Goal: Transaction & Acquisition: Purchase product/service

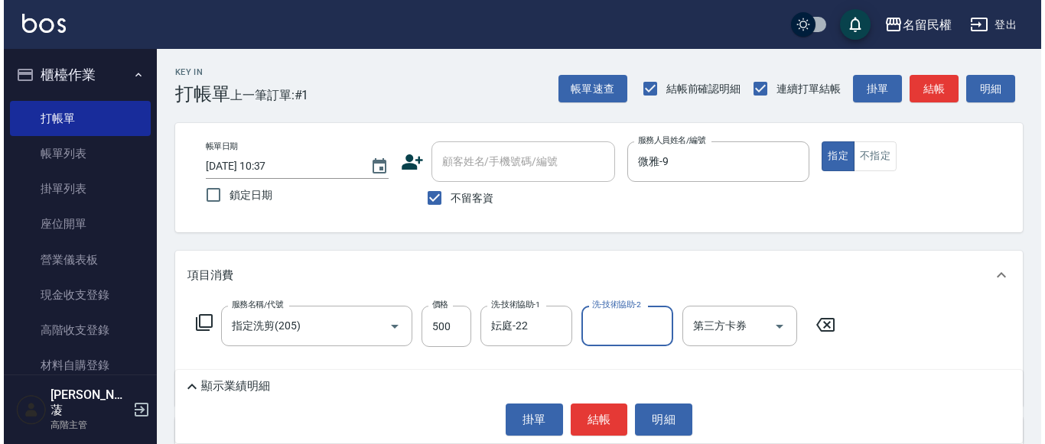
scroll to position [76, 0]
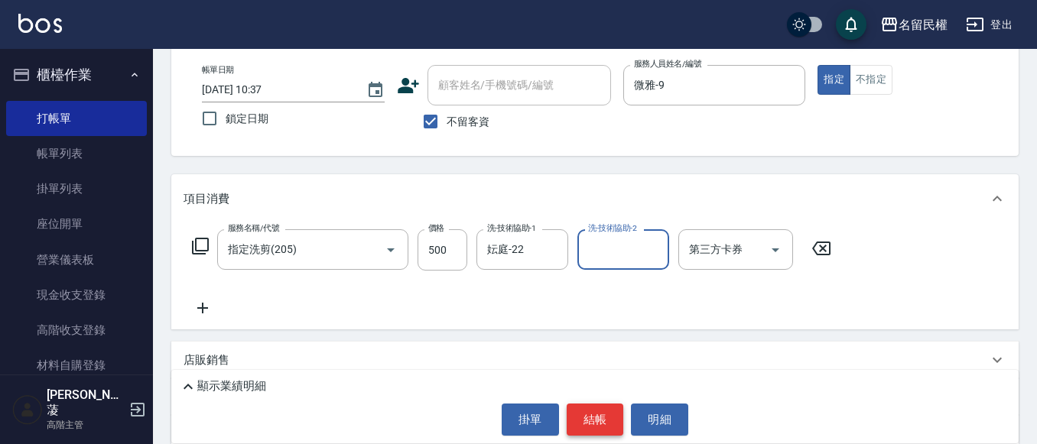
click at [599, 419] on button "結帳" at bounding box center [595, 420] width 57 height 32
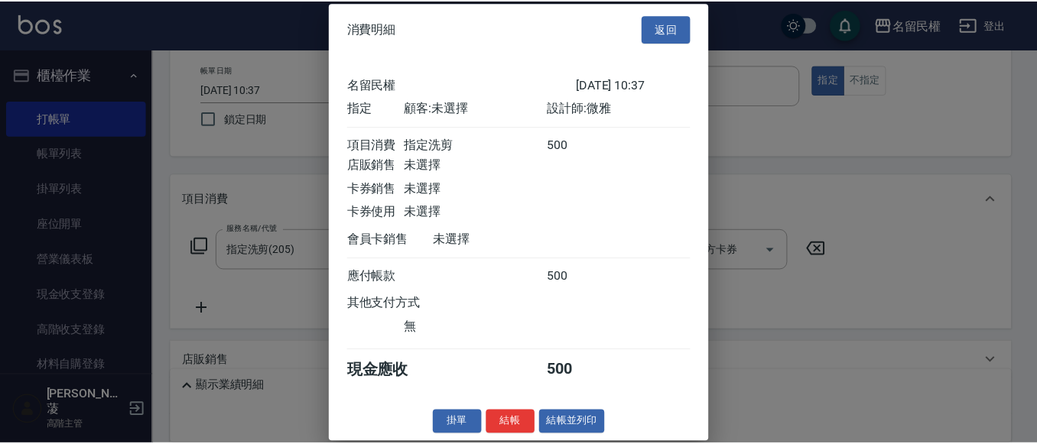
scroll to position [20, 0]
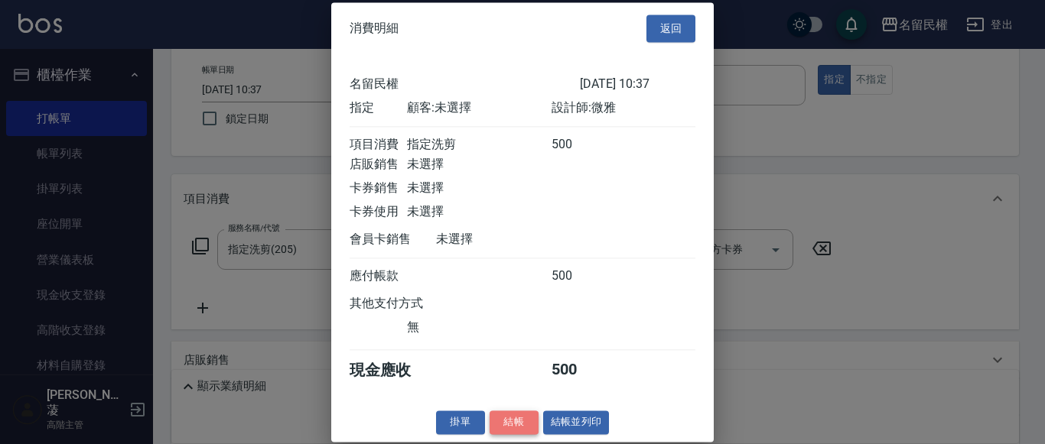
click at [496, 426] on button "結帳" at bounding box center [513, 423] width 49 height 24
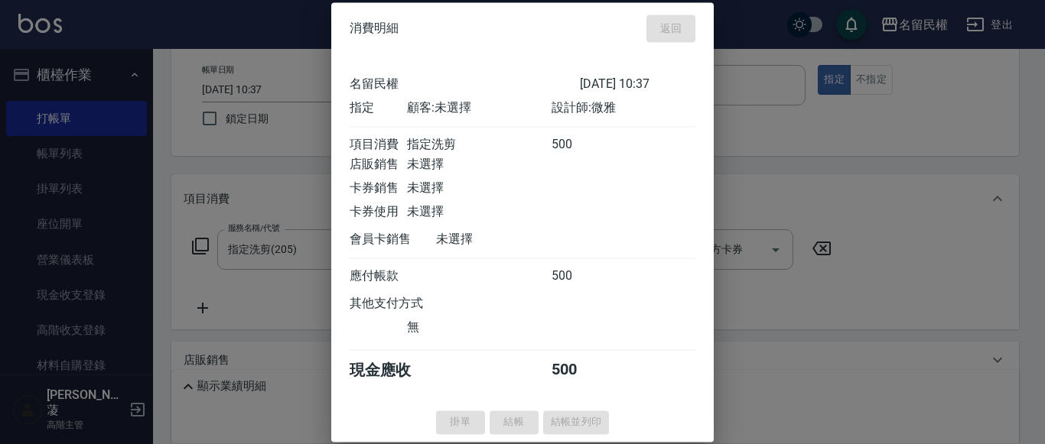
type input "[DATE] 11:55"
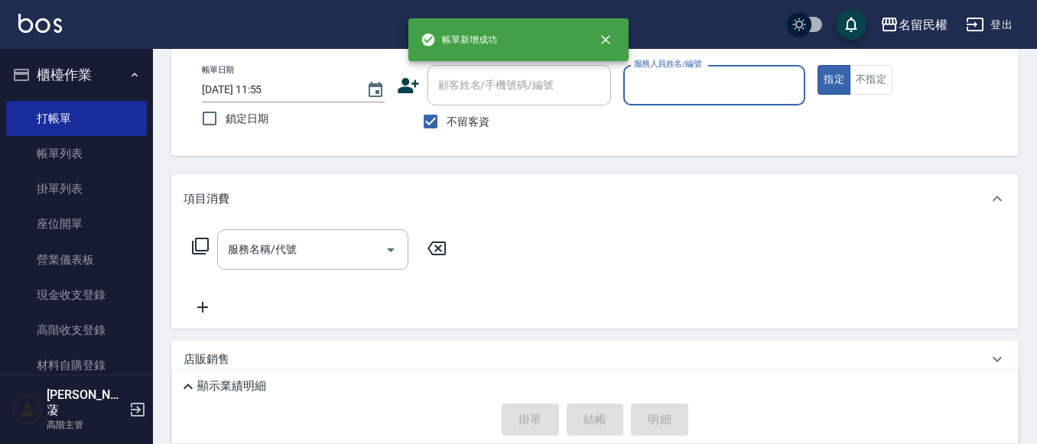
scroll to position [36, 0]
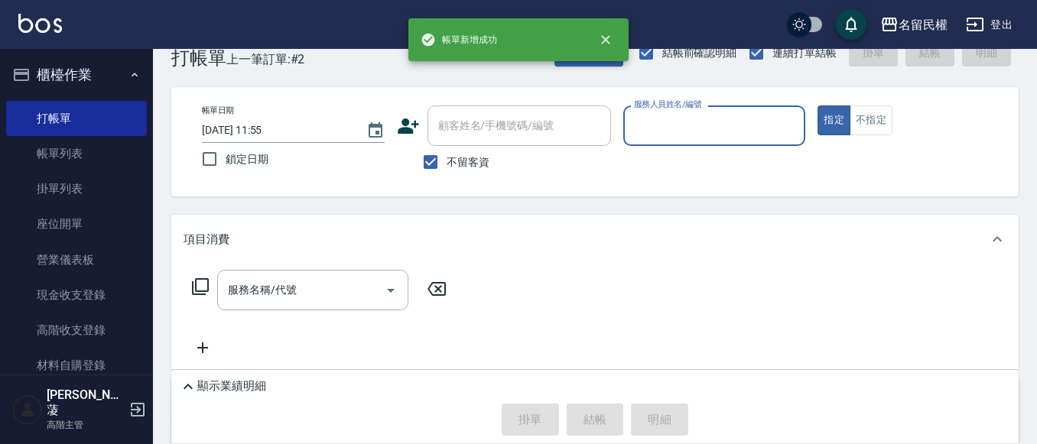
click at [498, 421] on div "掛單 結帳 明細" at bounding box center [595, 420] width 832 height 32
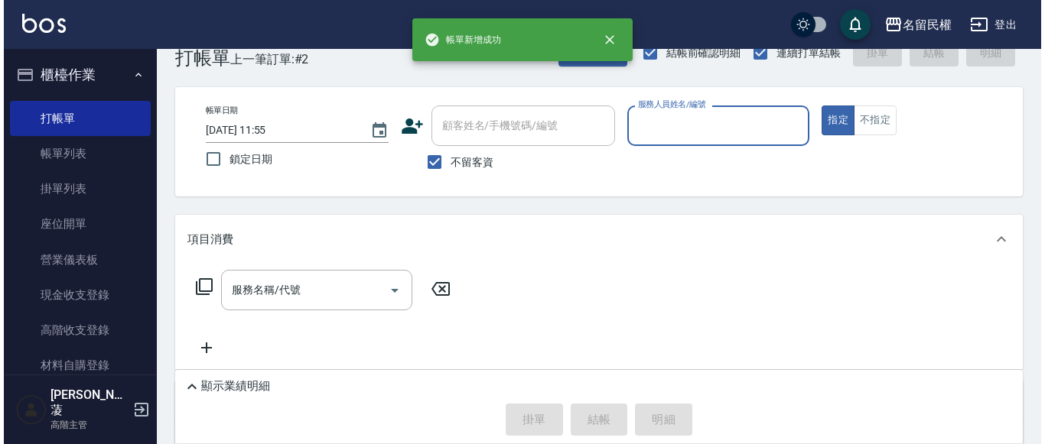
scroll to position [0, 0]
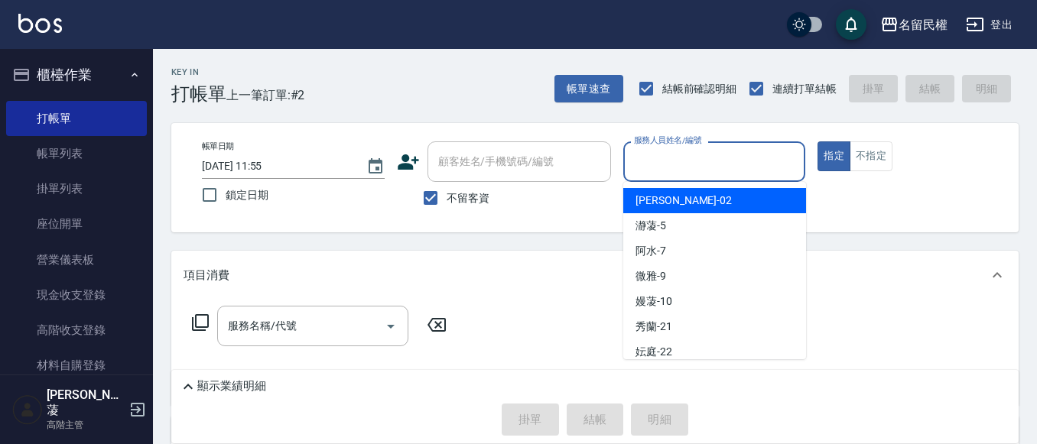
click at [732, 165] on input "服務人員姓名/編號" at bounding box center [714, 161] width 169 height 27
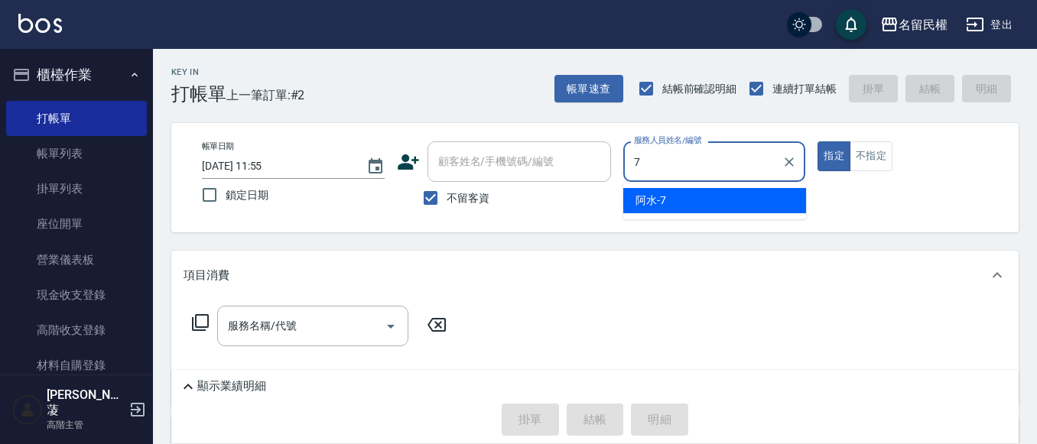
type input "阿水-7"
type button "true"
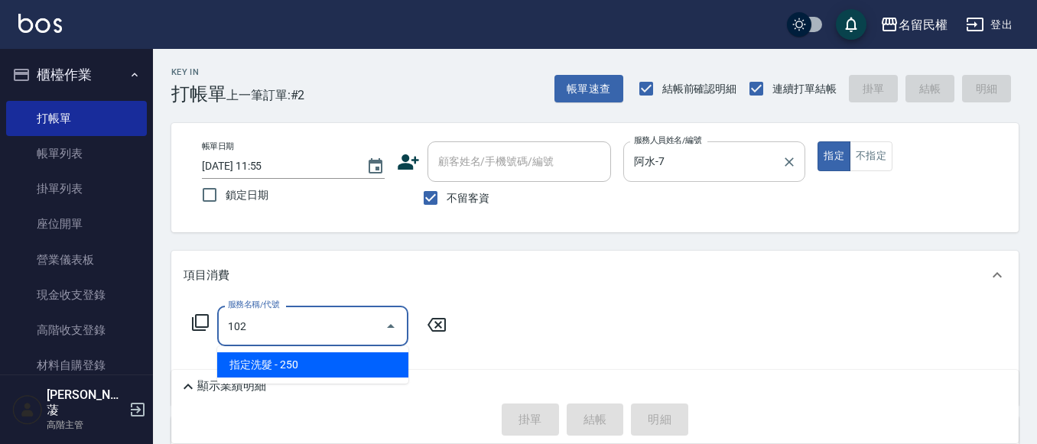
type input "指定洗髮(102)"
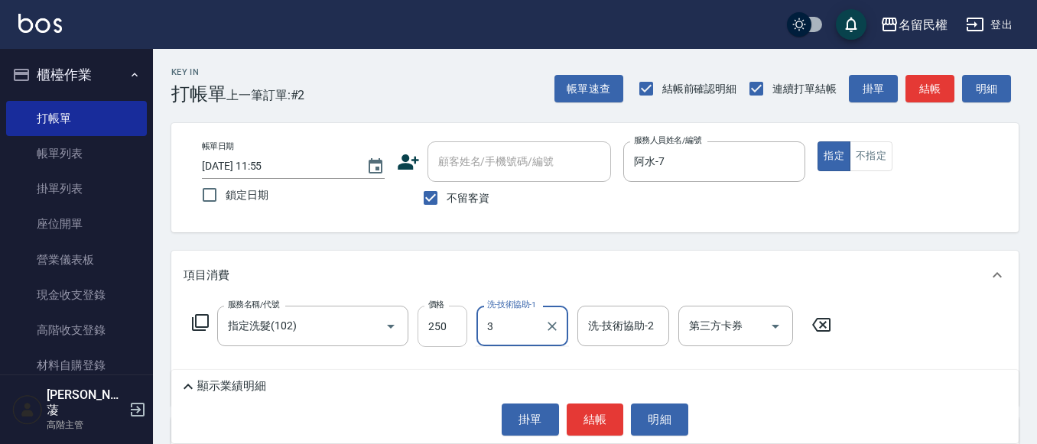
type input "3"
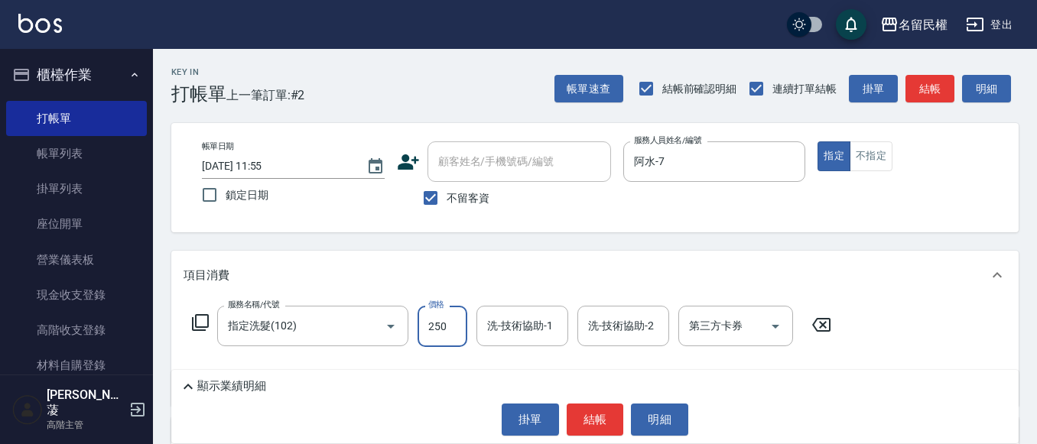
click at [451, 321] on input "250" at bounding box center [443, 326] width 50 height 41
type input "300"
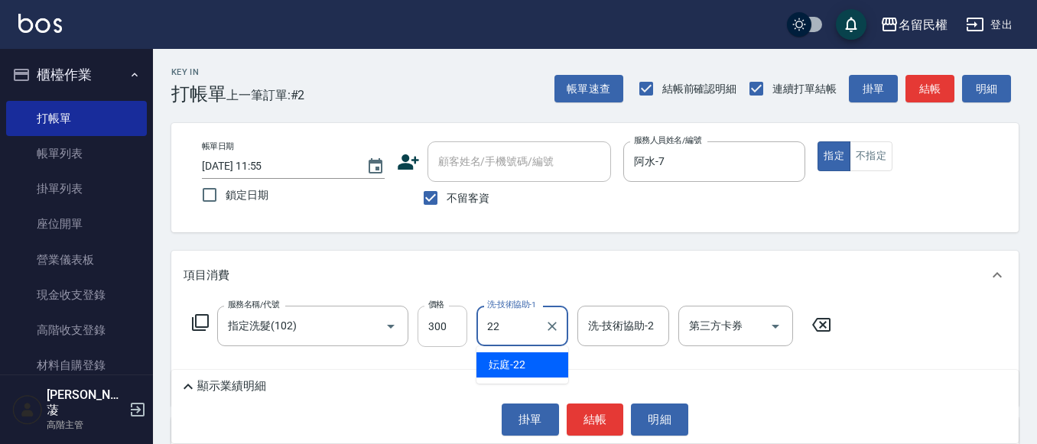
type input "妘庭-22"
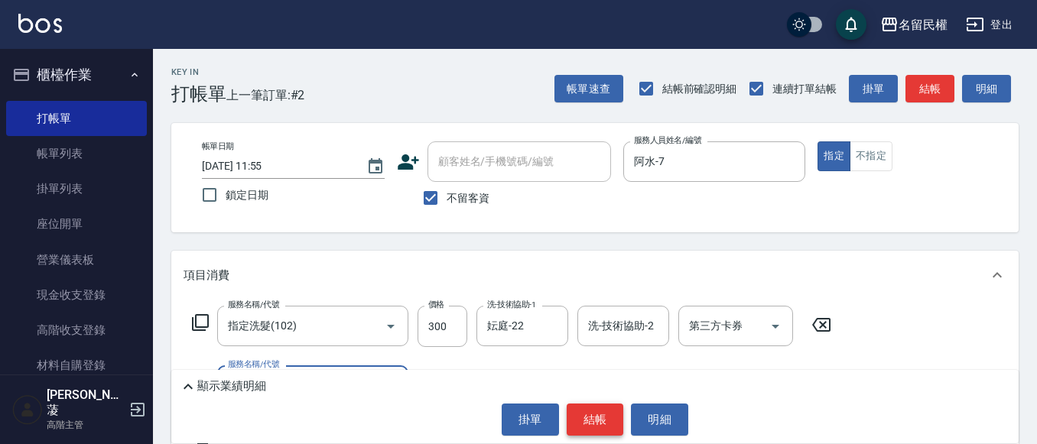
click at [607, 420] on button "結帳" at bounding box center [595, 420] width 57 height 32
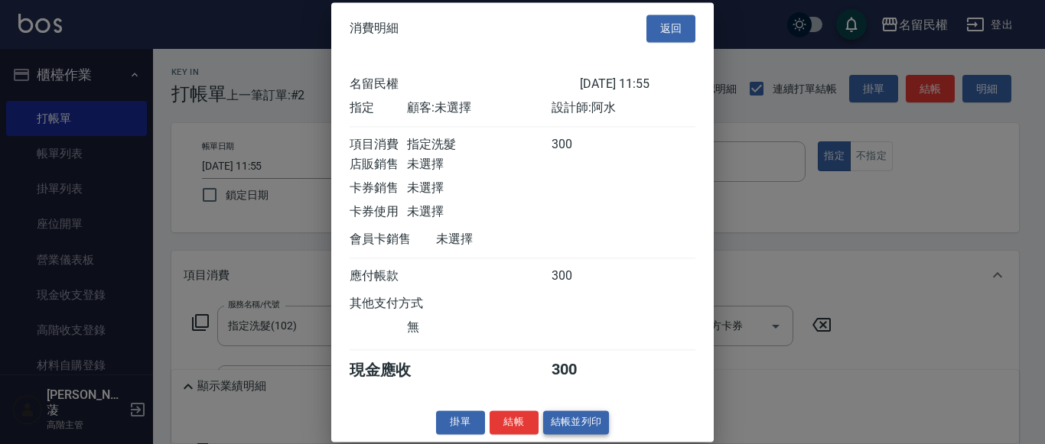
scroll to position [20, 0]
click at [514, 415] on button "結帳" at bounding box center [513, 423] width 49 height 24
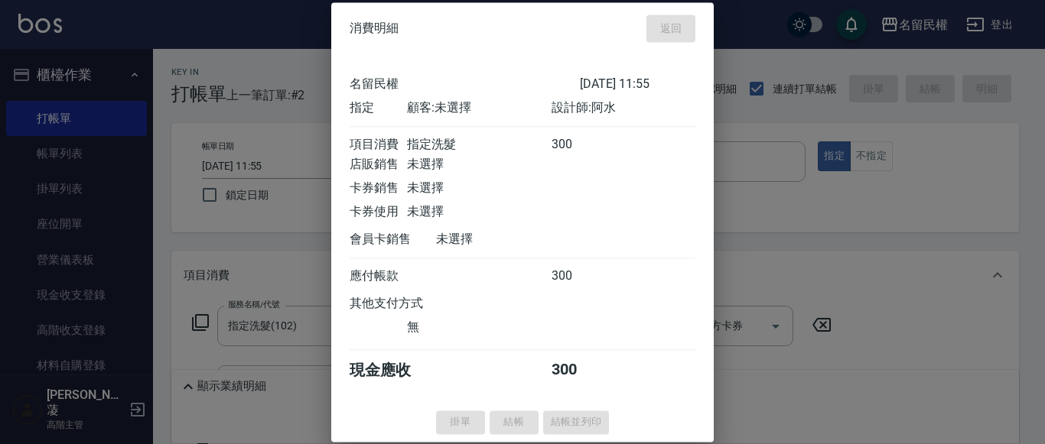
type input "[DATE] 12:27"
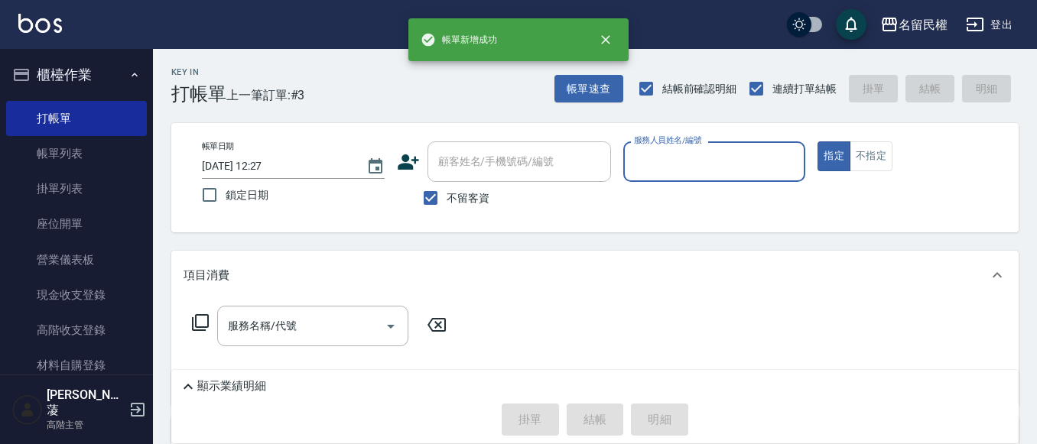
click at [748, 167] on input "服務人員姓名/編號" at bounding box center [714, 161] width 169 height 27
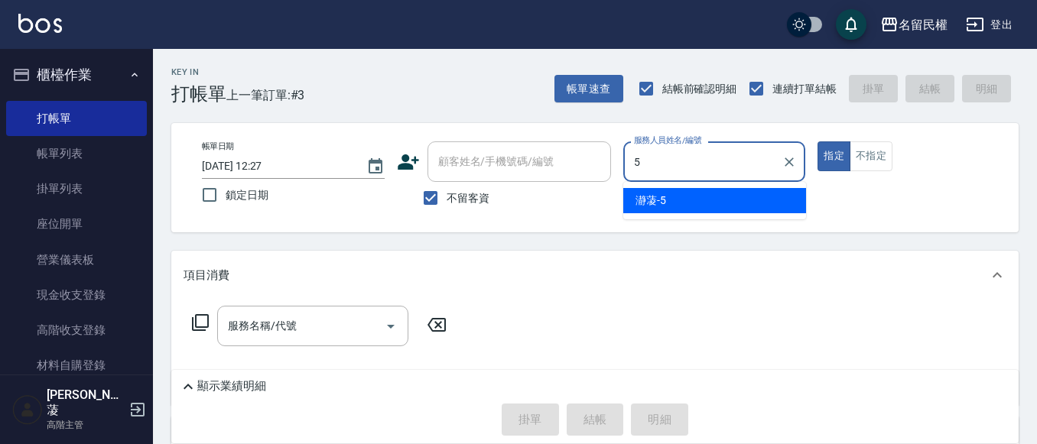
type input "瀞蓤-5"
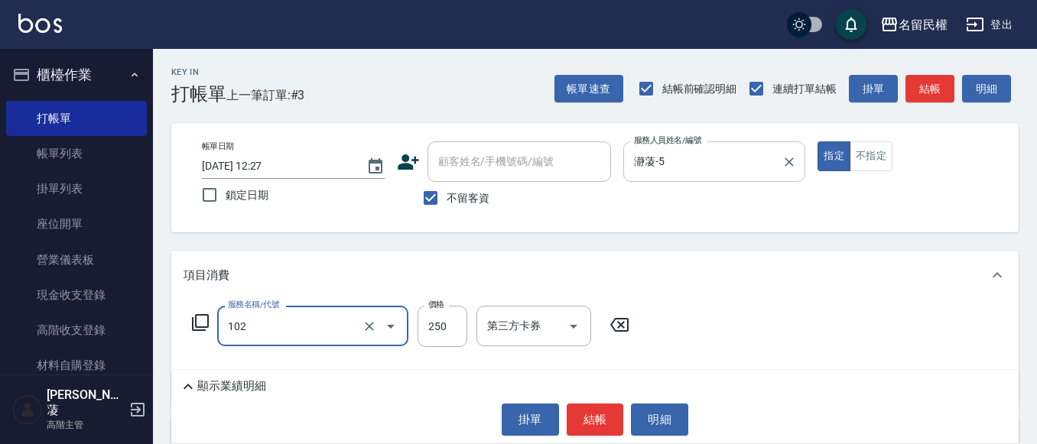
type input "指定洗髮(102)"
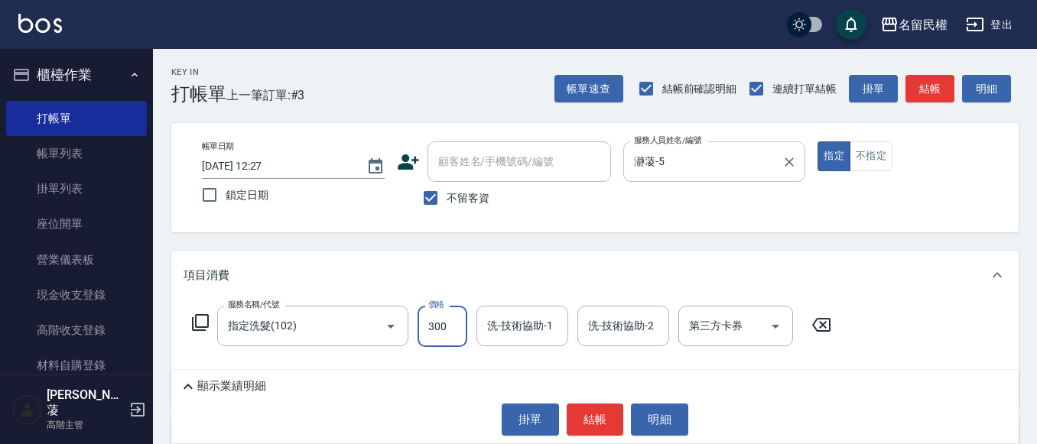
type input "300"
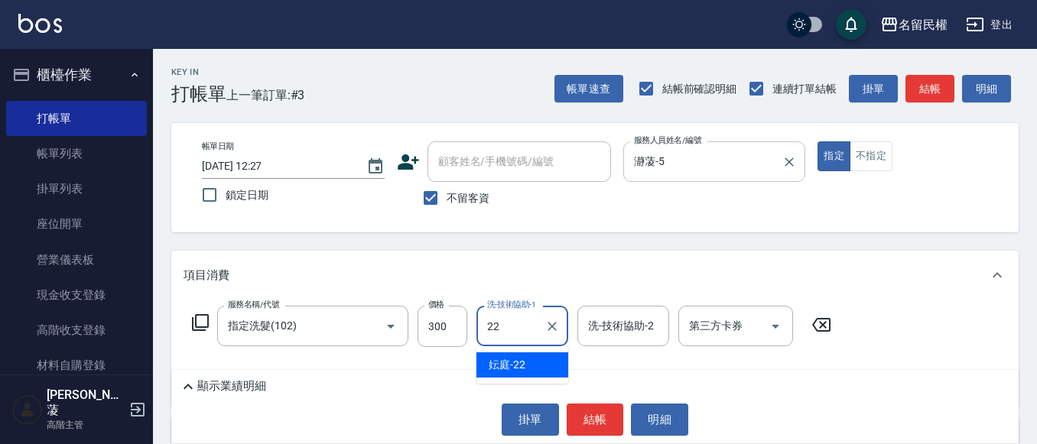
type input "妘庭-22"
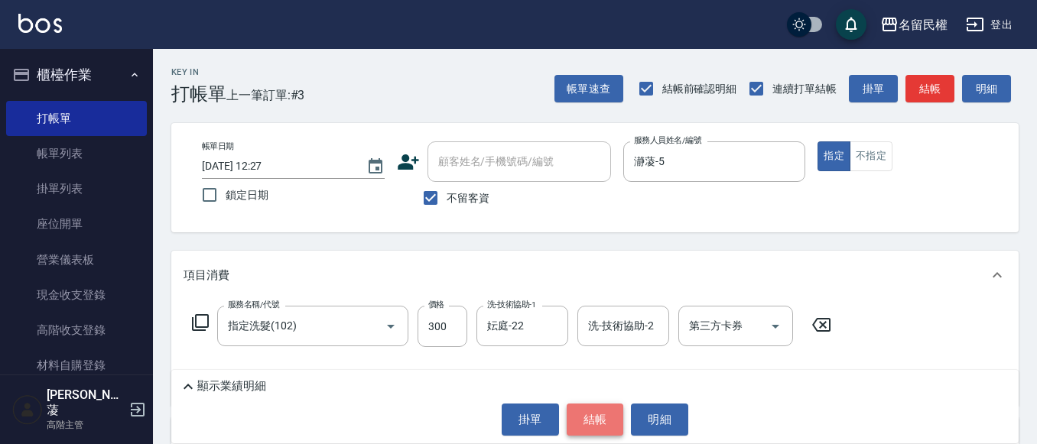
drag, startPoint x: 594, startPoint y: 415, endPoint x: 581, endPoint y: 407, distance: 15.1
click at [589, 413] on button "結帳" at bounding box center [595, 420] width 57 height 32
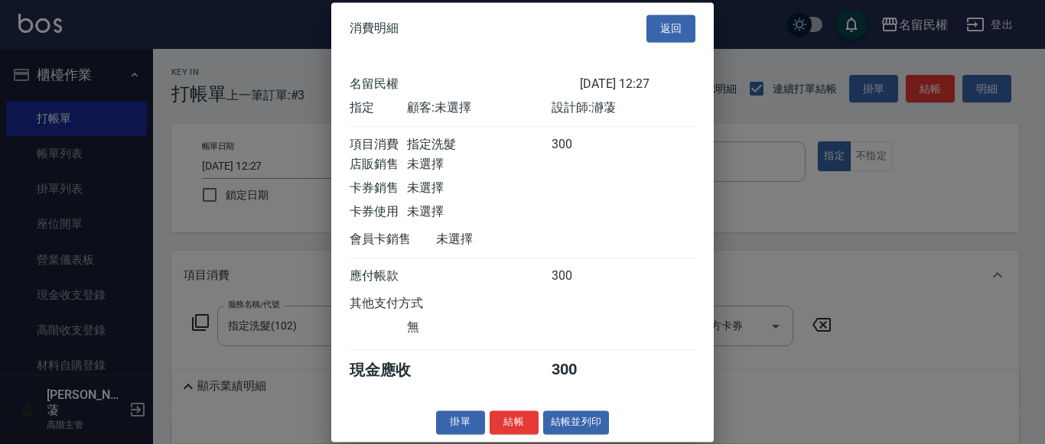
click at [515, 434] on button "結帳" at bounding box center [513, 423] width 49 height 24
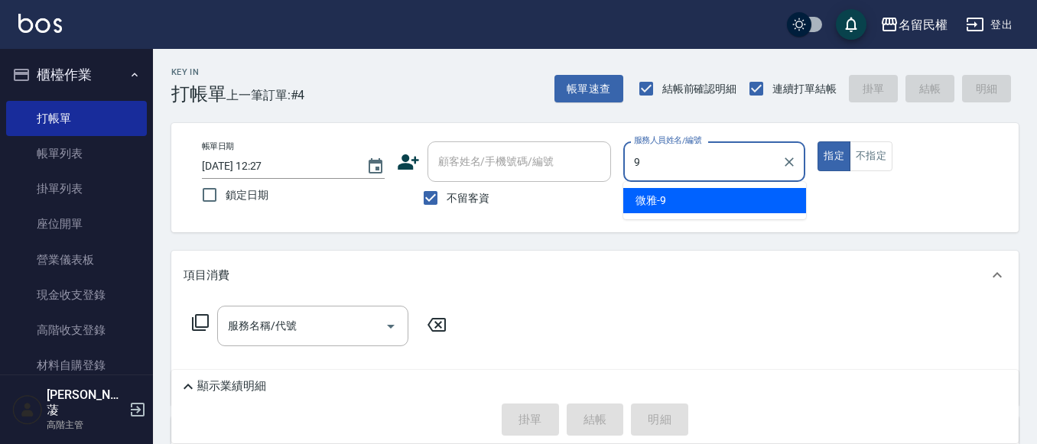
type input "微雅-9"
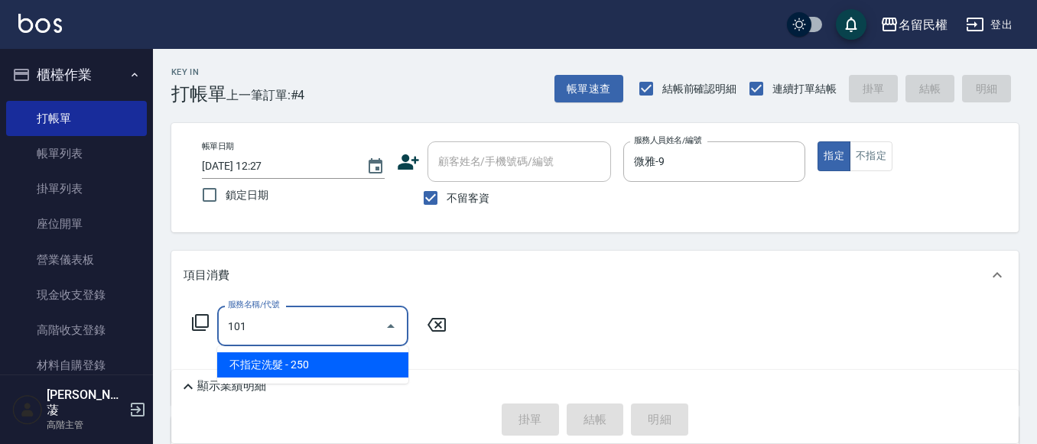
type input "不指定洗髮(101)"
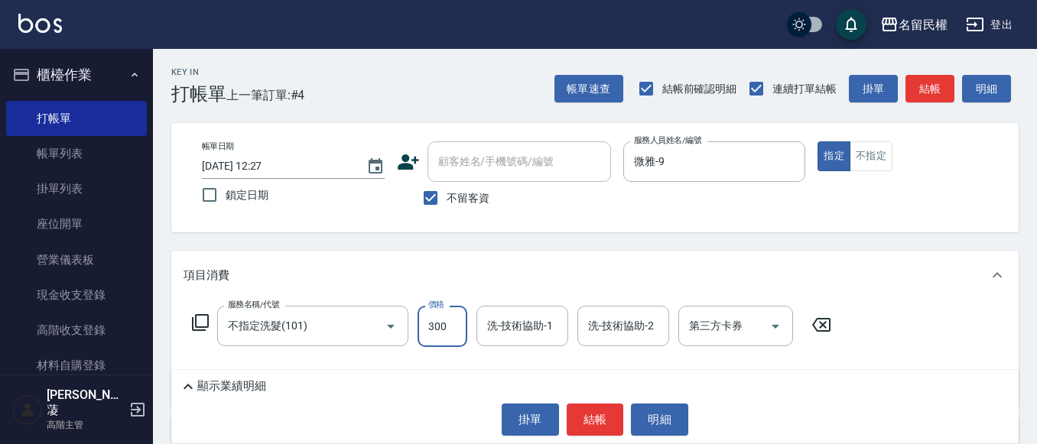
type input "300"
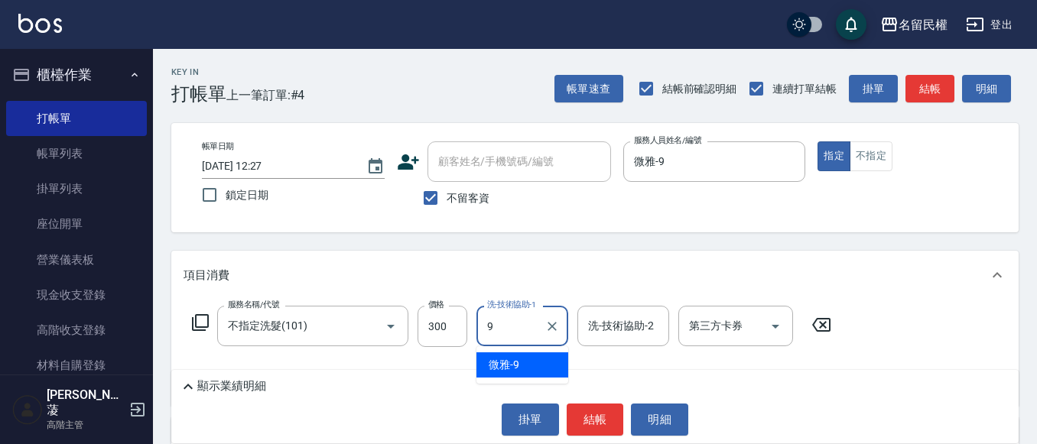
type input "微雅-9"
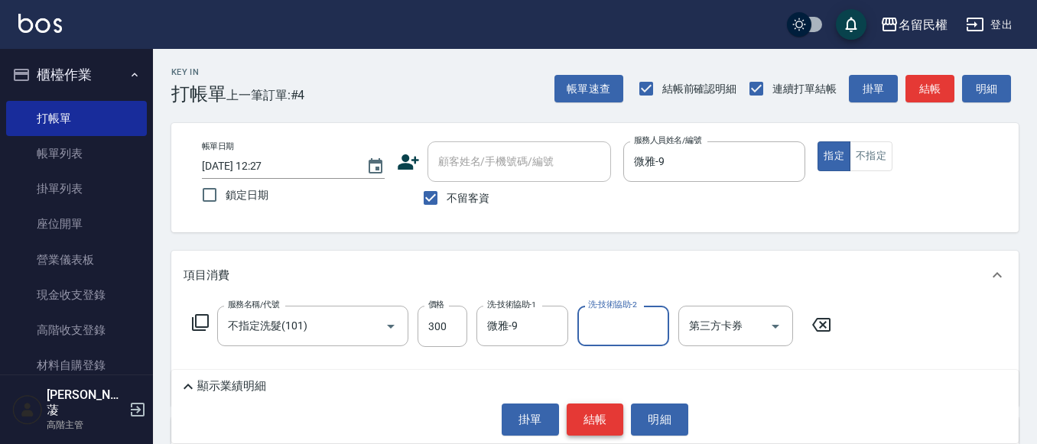
click at [578, 426] on button "結帳" at bounding box center [595, 420] width 57 height 32
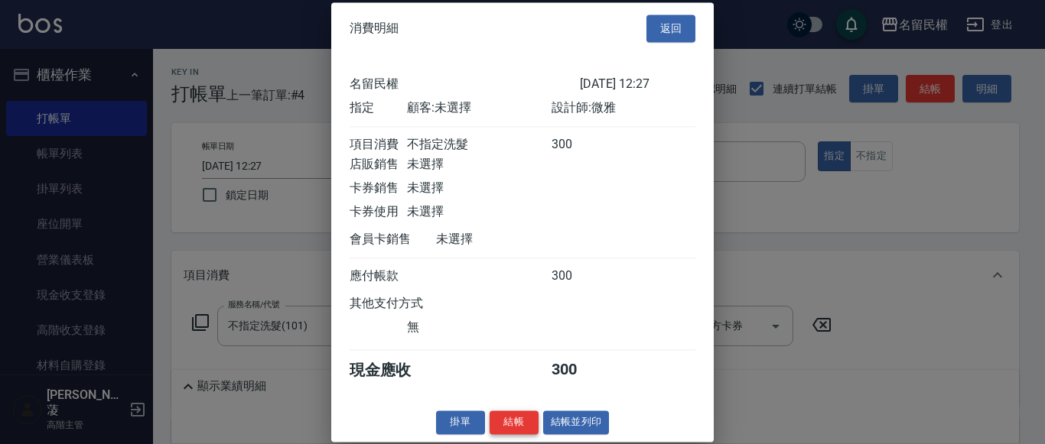
click at [510, 418] on button "結帳" at bounding box center [513, 423] width 49 height 24
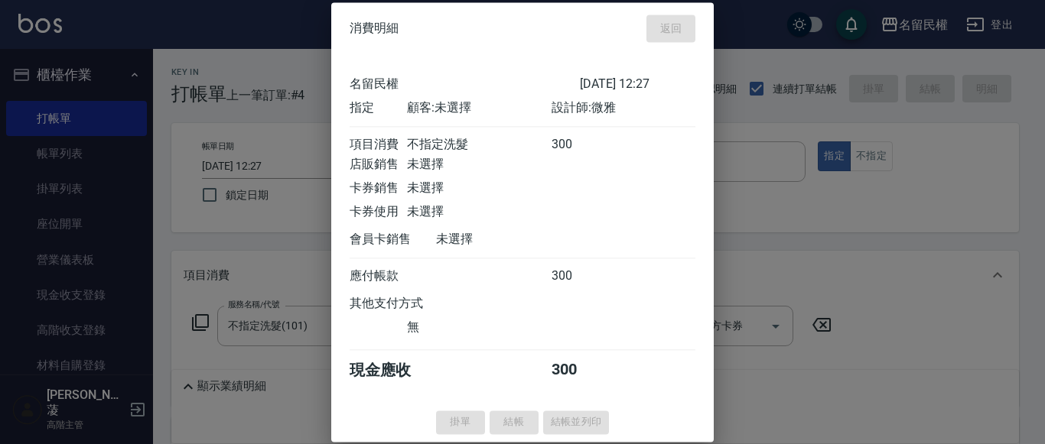
type input "[DATE] 12:38"
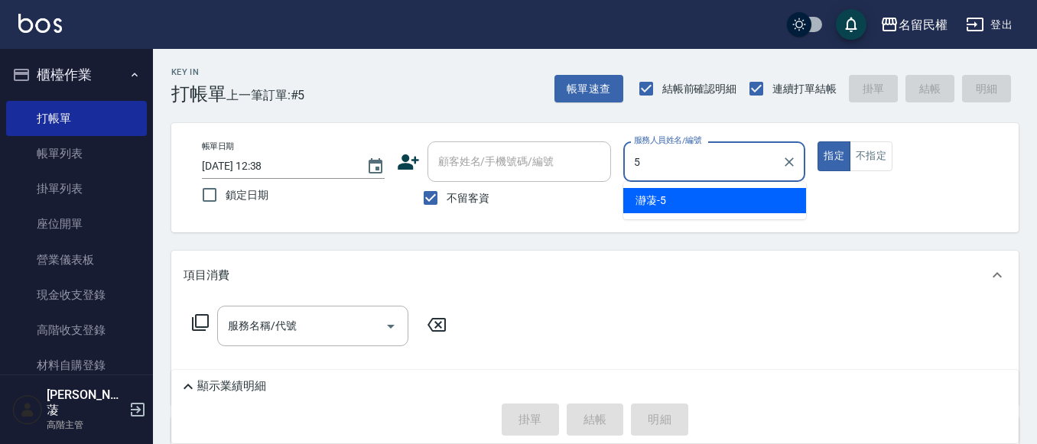
type input "瀞蓤-5"
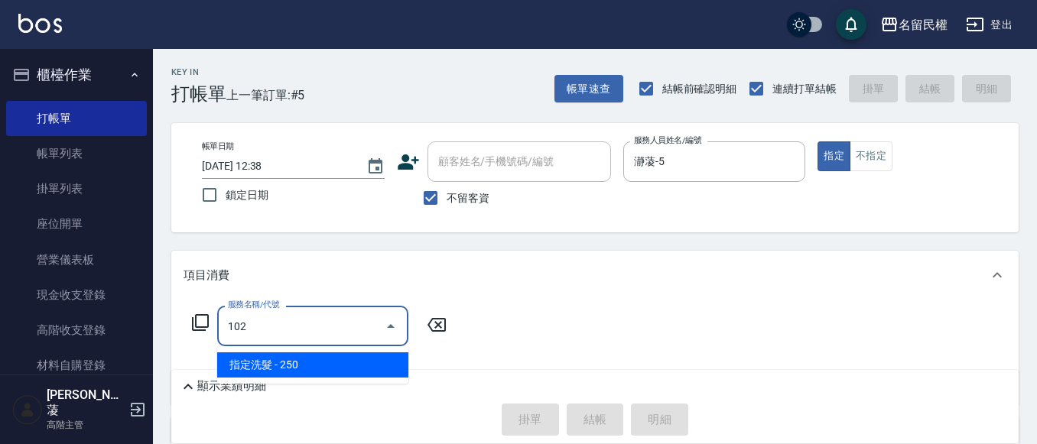
type input "指定洗髮(102)"
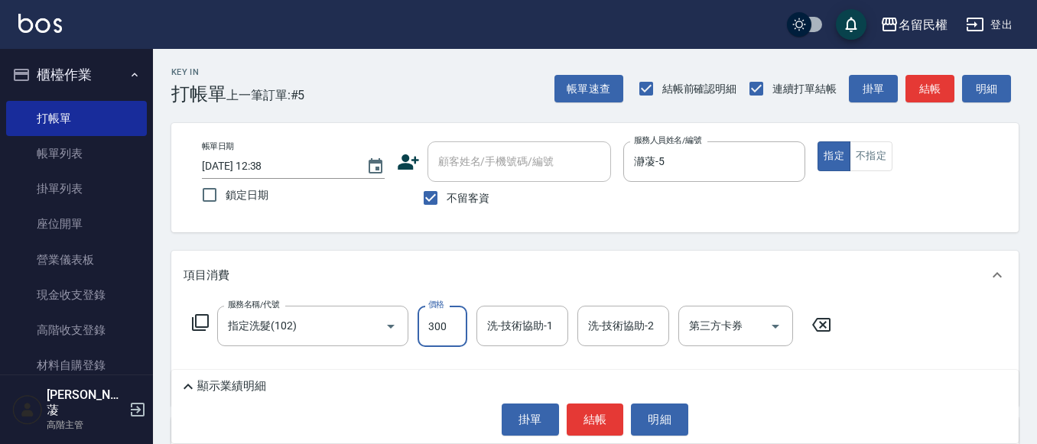
type input "300"
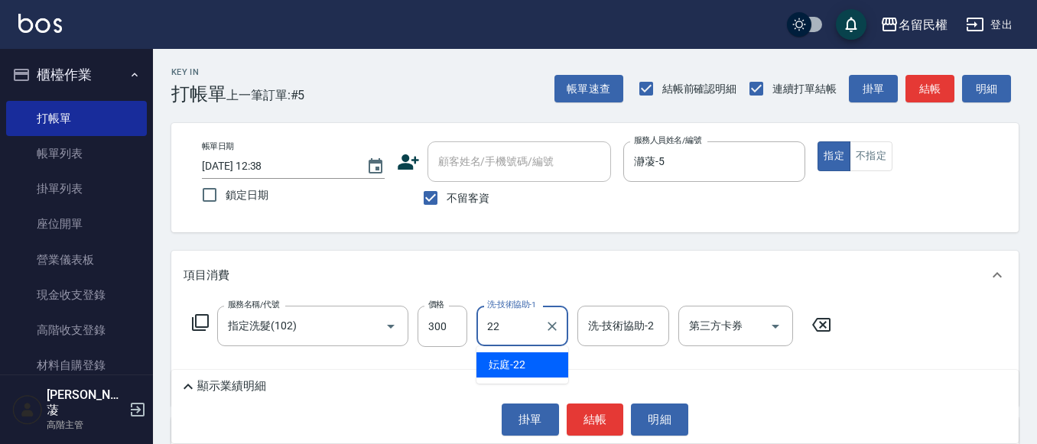
type input "妘庭-22"
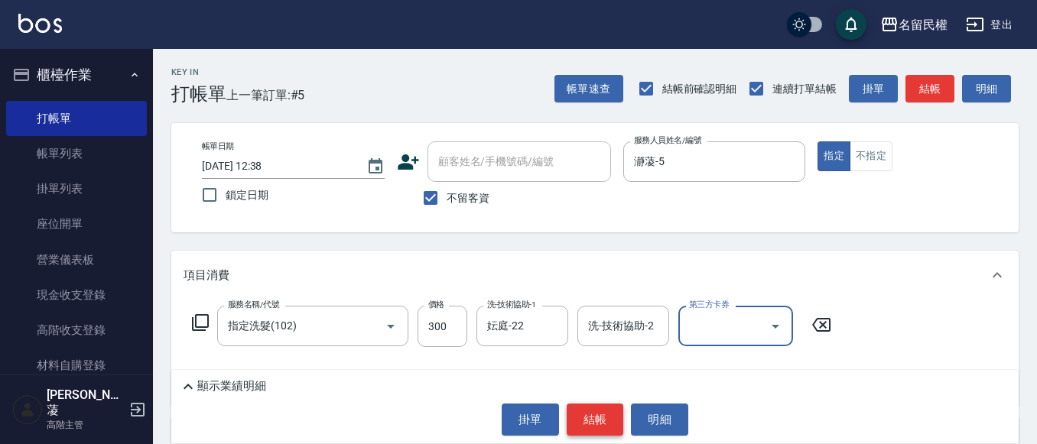
click at [589, 420] on button "結帳" at bounding box center [595, 420] width 57 height 32
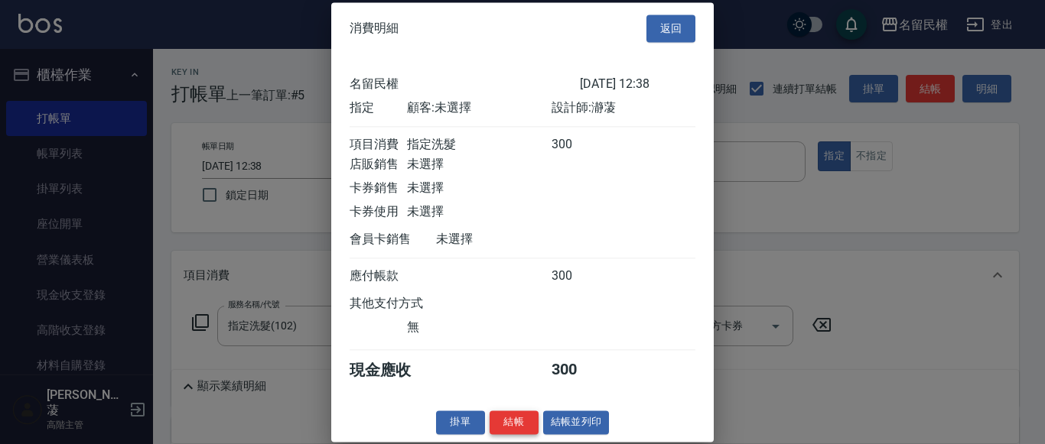
click at [512, 431] on button "結帳" at bounding box center [513, 423] width 49 height 24
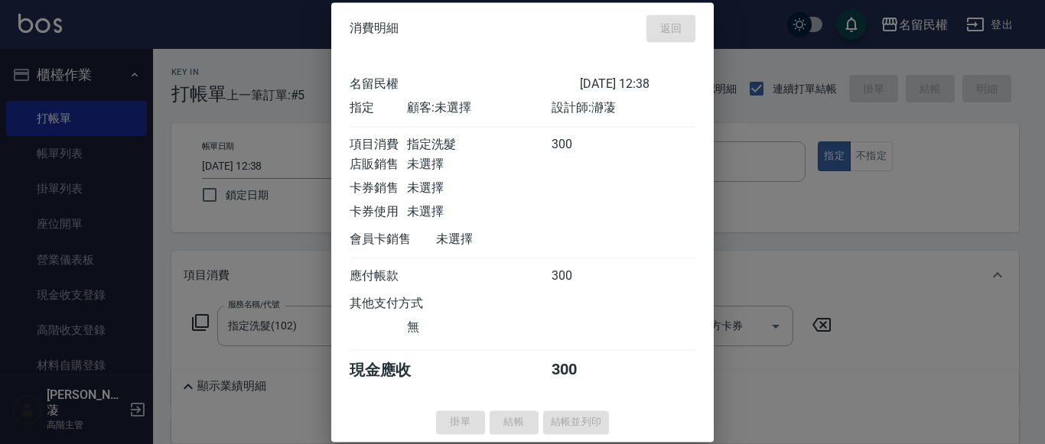
type input "[DATE] 12:45"
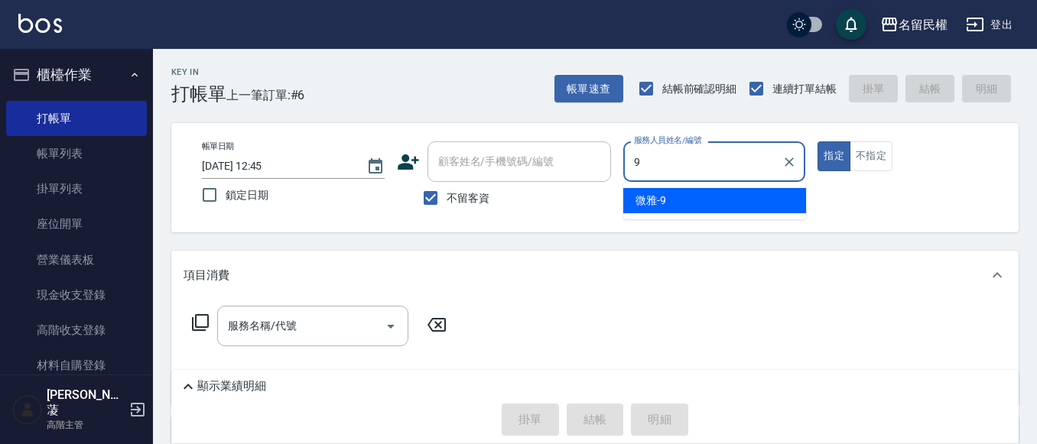
type input "微雅-9"
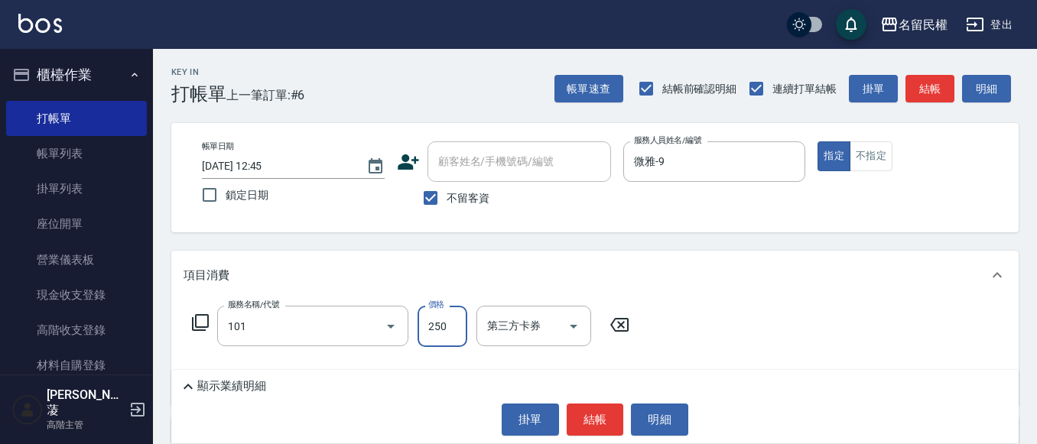
type input "不指定洗髮(101)"
type input "300"
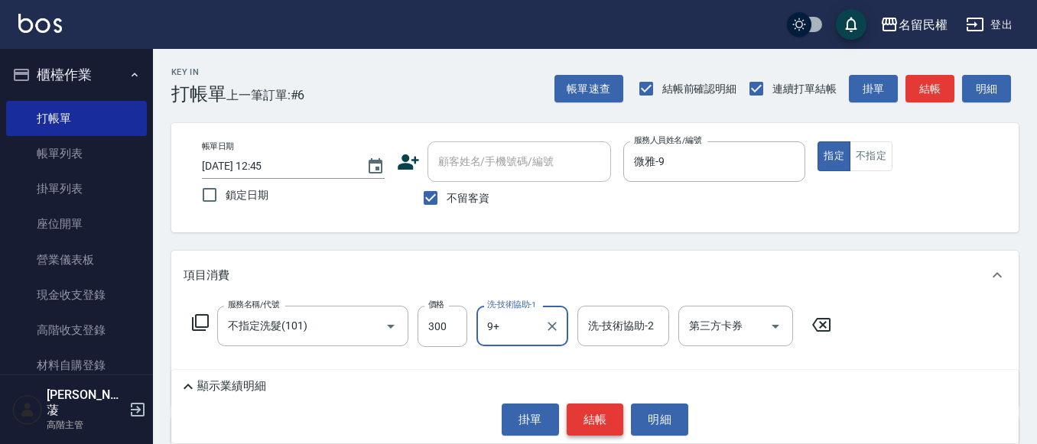
type input "9+"
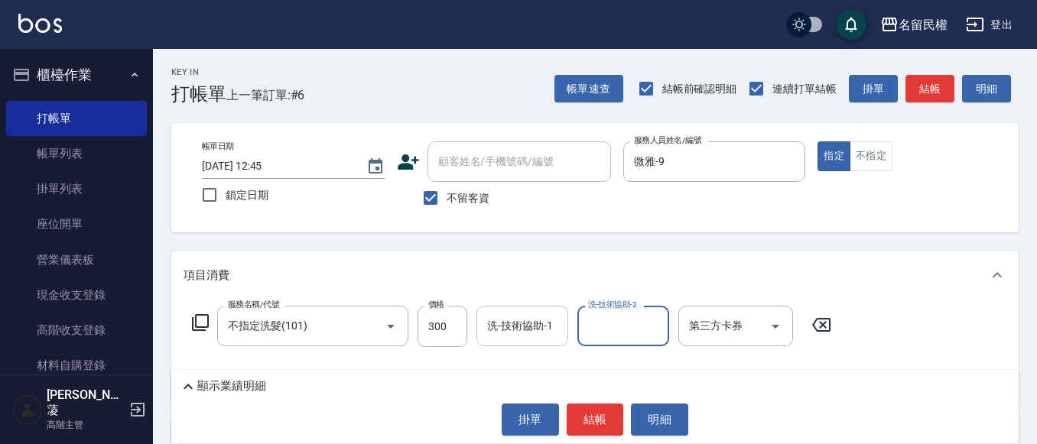
click at [550, 330] on input "洗-技術協助-1" at bounding box center [522, 326] width 78 height 27
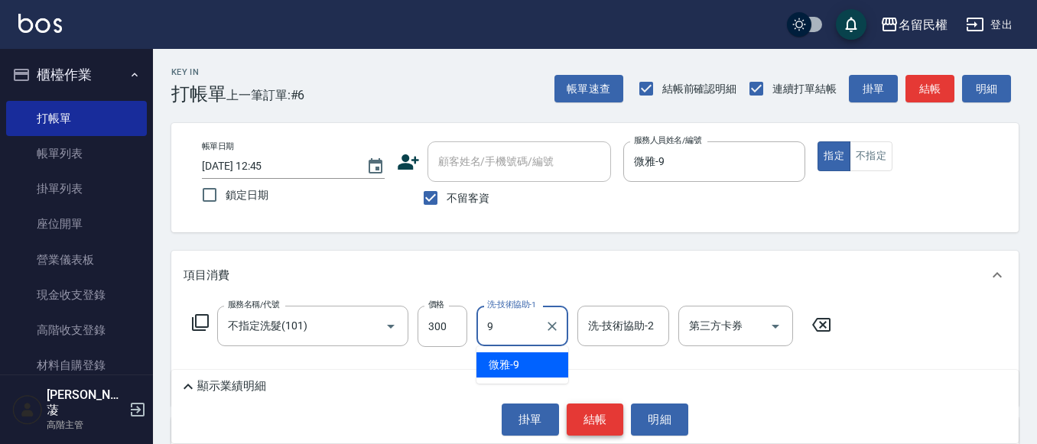
type input "微雅-9"
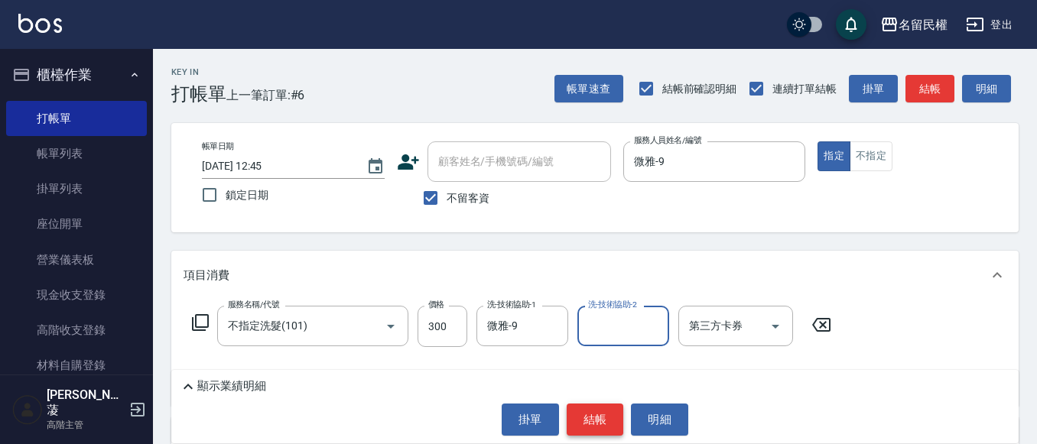
click at [584, 413] on button "結帳" at bounding box center [595, 420] width 57 height 32
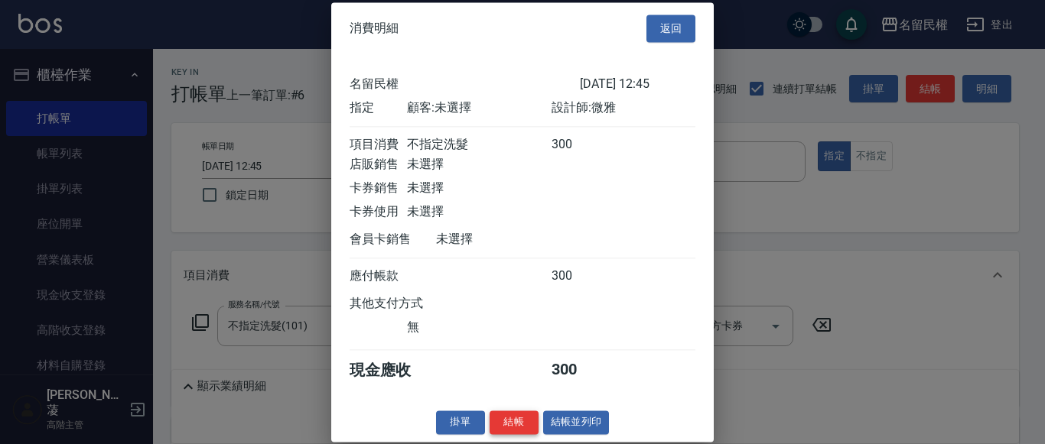
click at [515, 434] on button "結帳" at bounding box center [513, 423] width 49 height 24
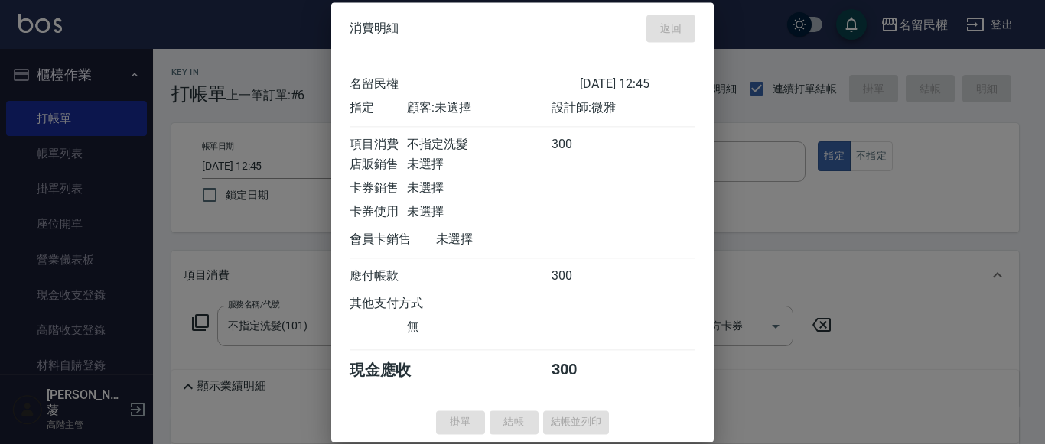
click at [515, 434] on div "掛單 結帳 結帳並列印" at bounding box center [522, 423] width 382 height 24
type input "[DATE] 13:08"
